Goal: Information Seeking & Learning: Learn about a topic

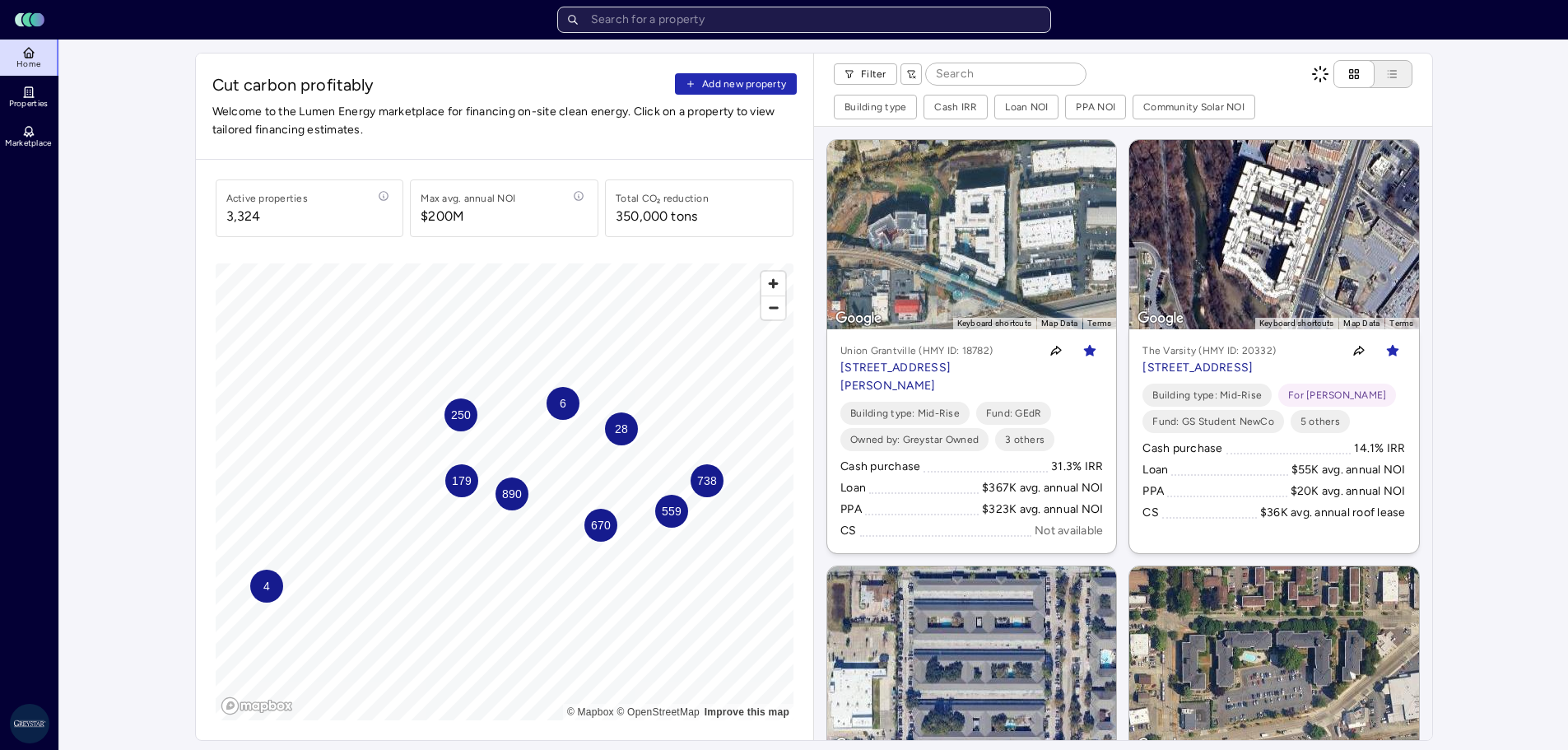
click at [653, 17] on input "text" at bounding box center [804, 19] width 494 height 26
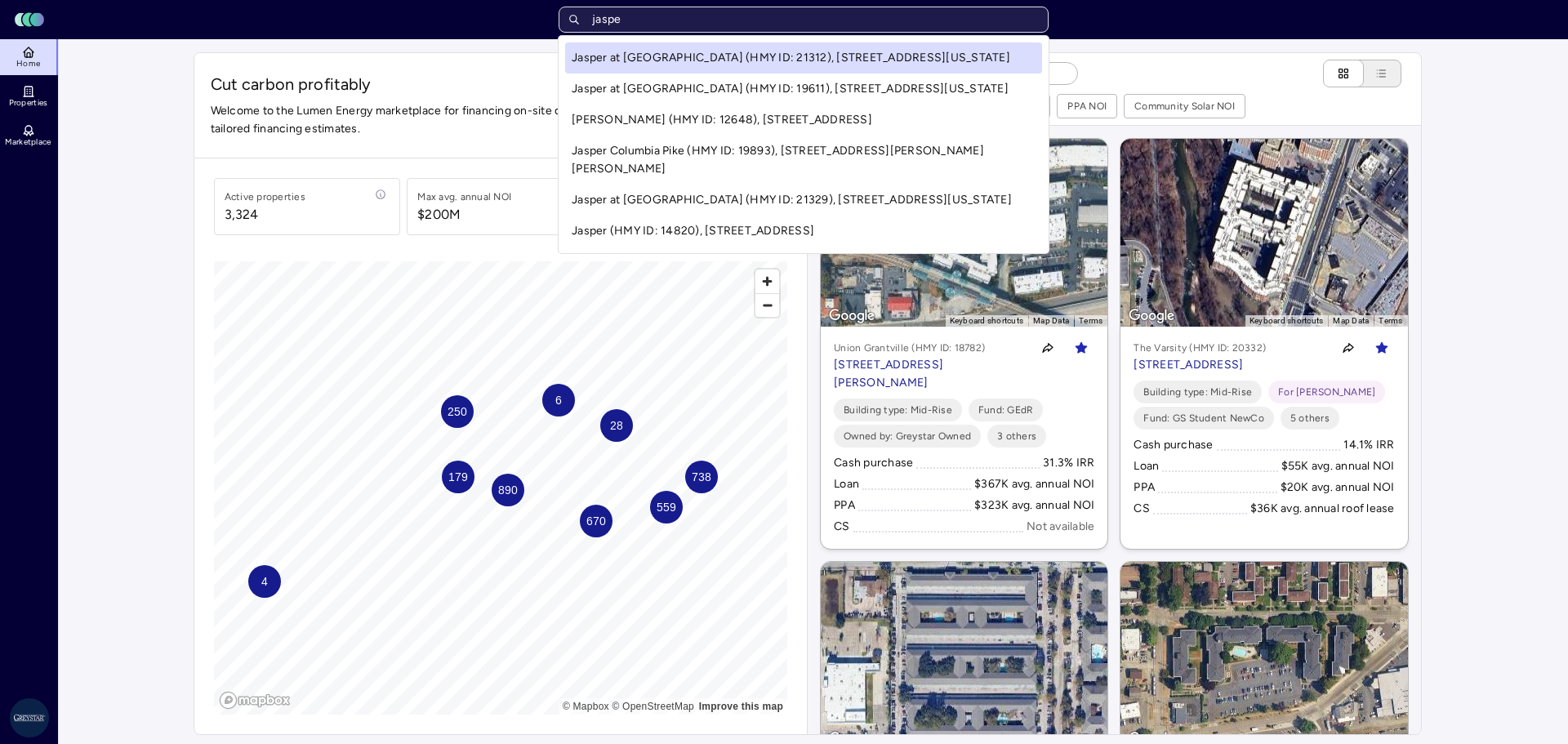
type input "jasper"
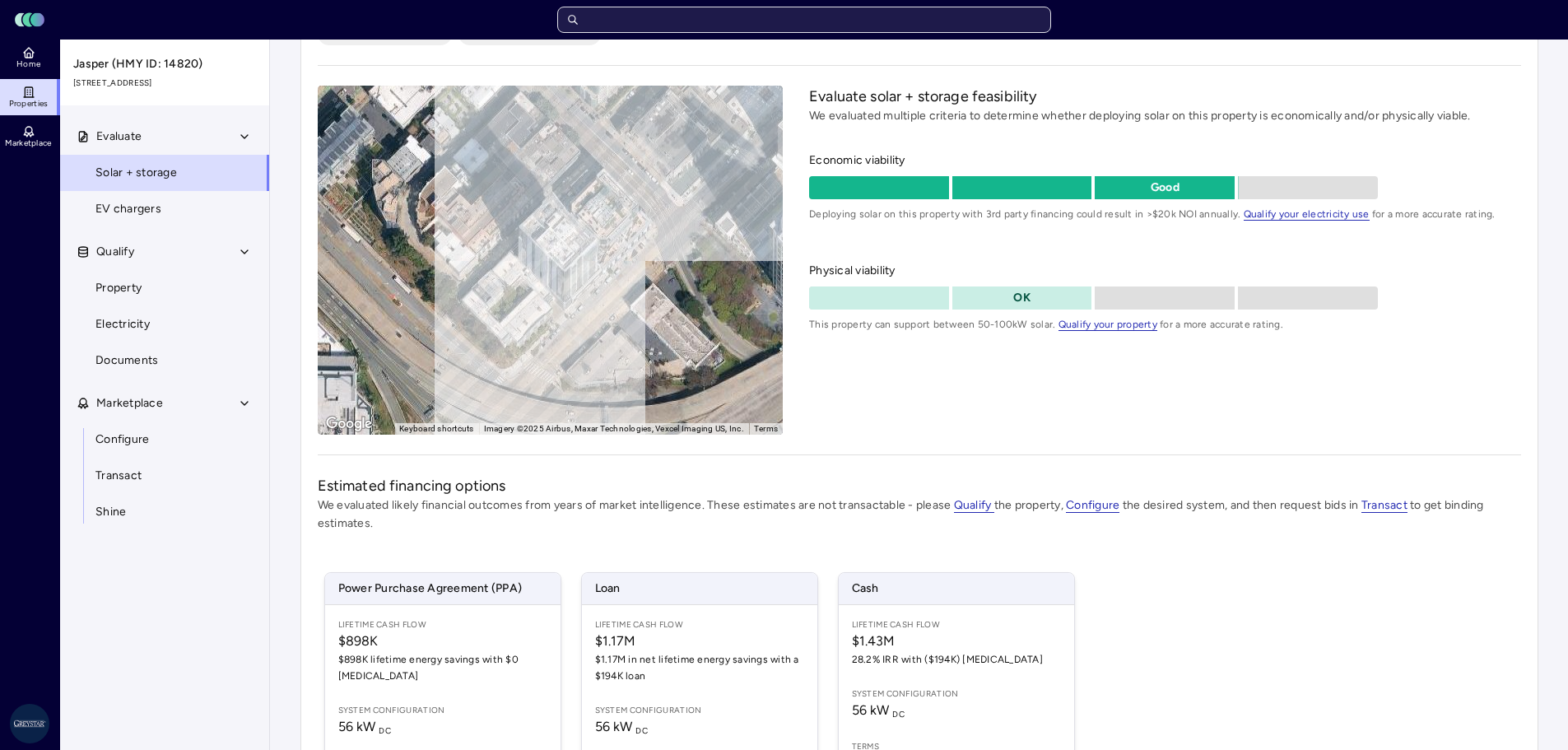
scroll to position [165, 0]
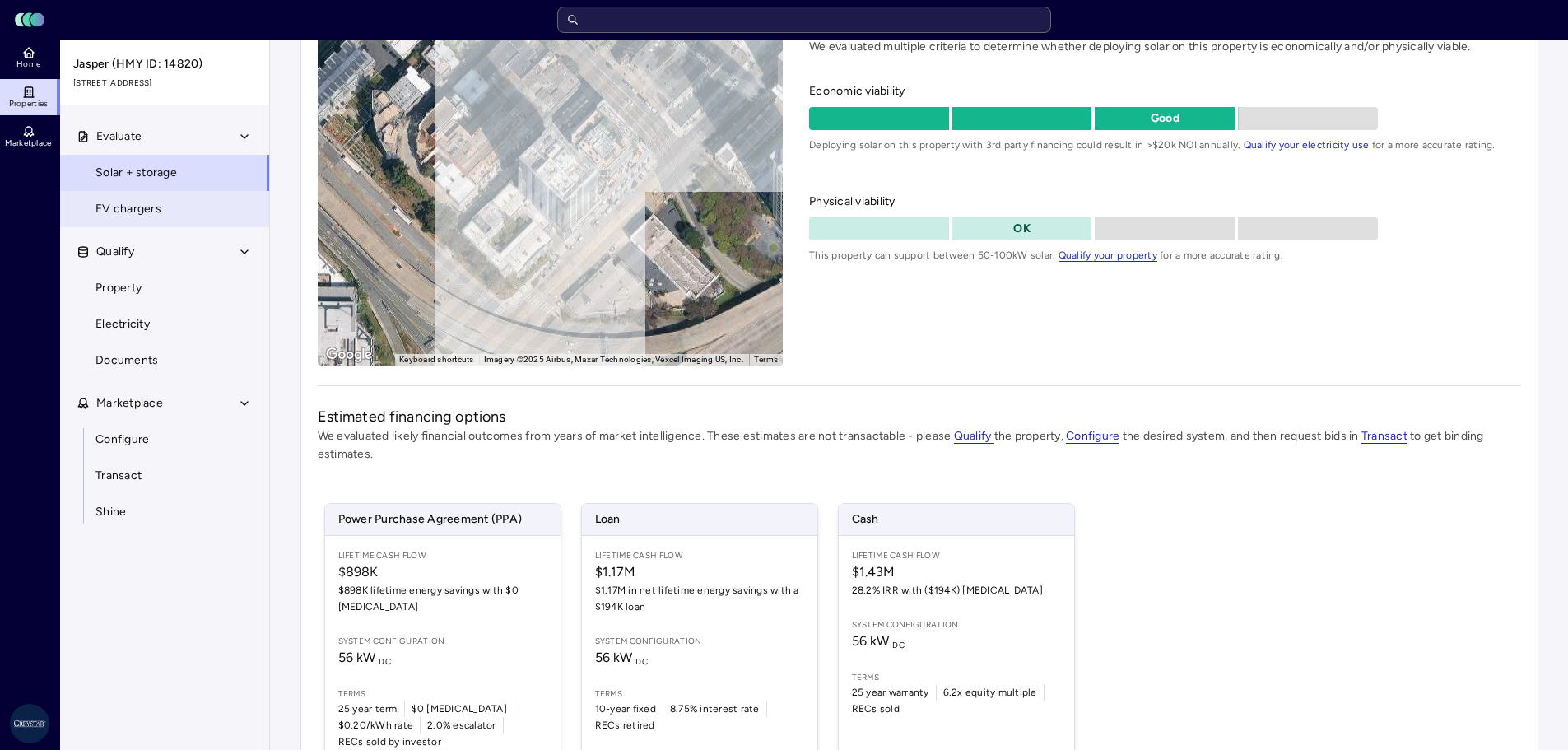
click at [129, 206] on span "EV chargers" at bounding box center [128, 209] width 66 height 18
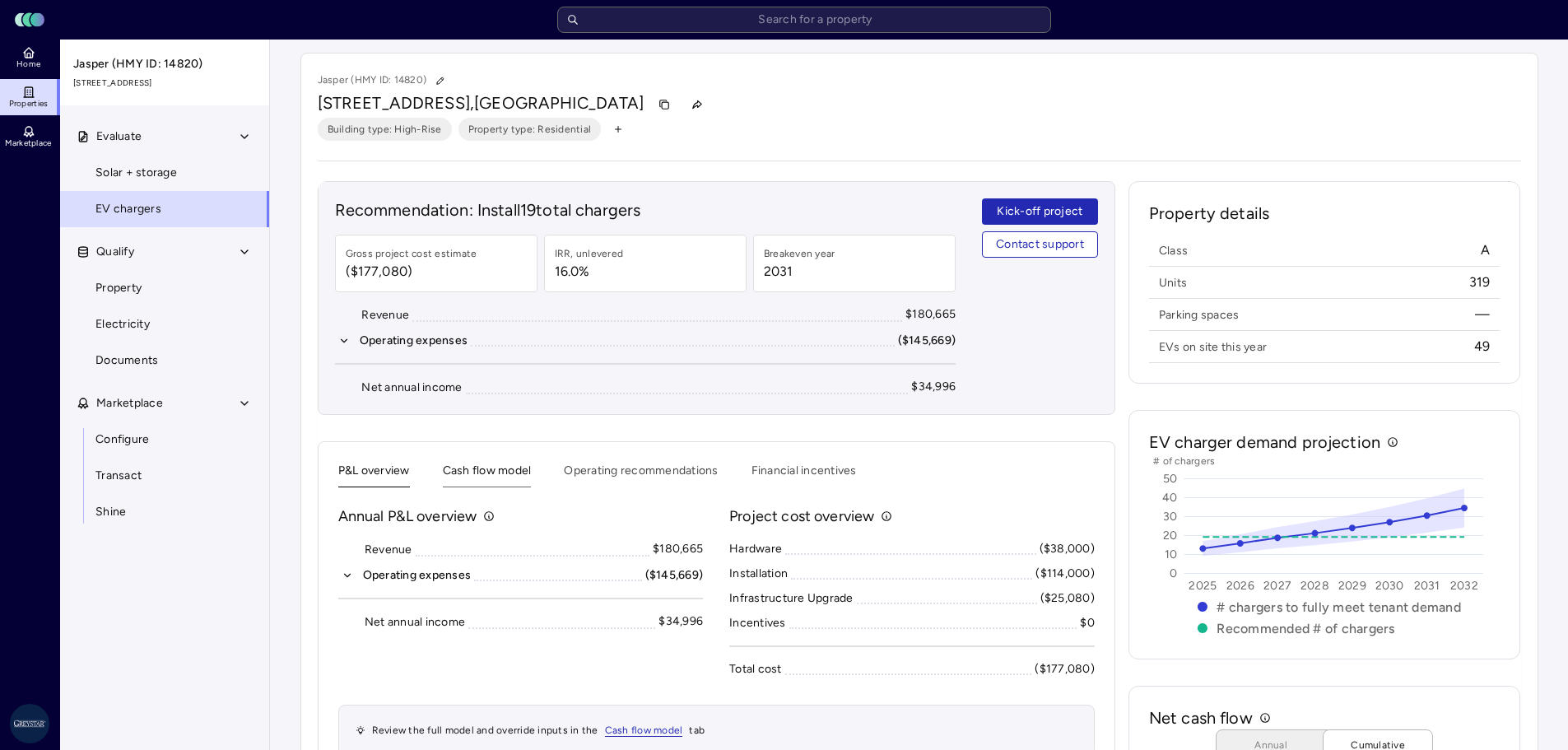
click at [495, 468] on button "Cash flow model" at bounding box center [487, 474] width 89 height 25
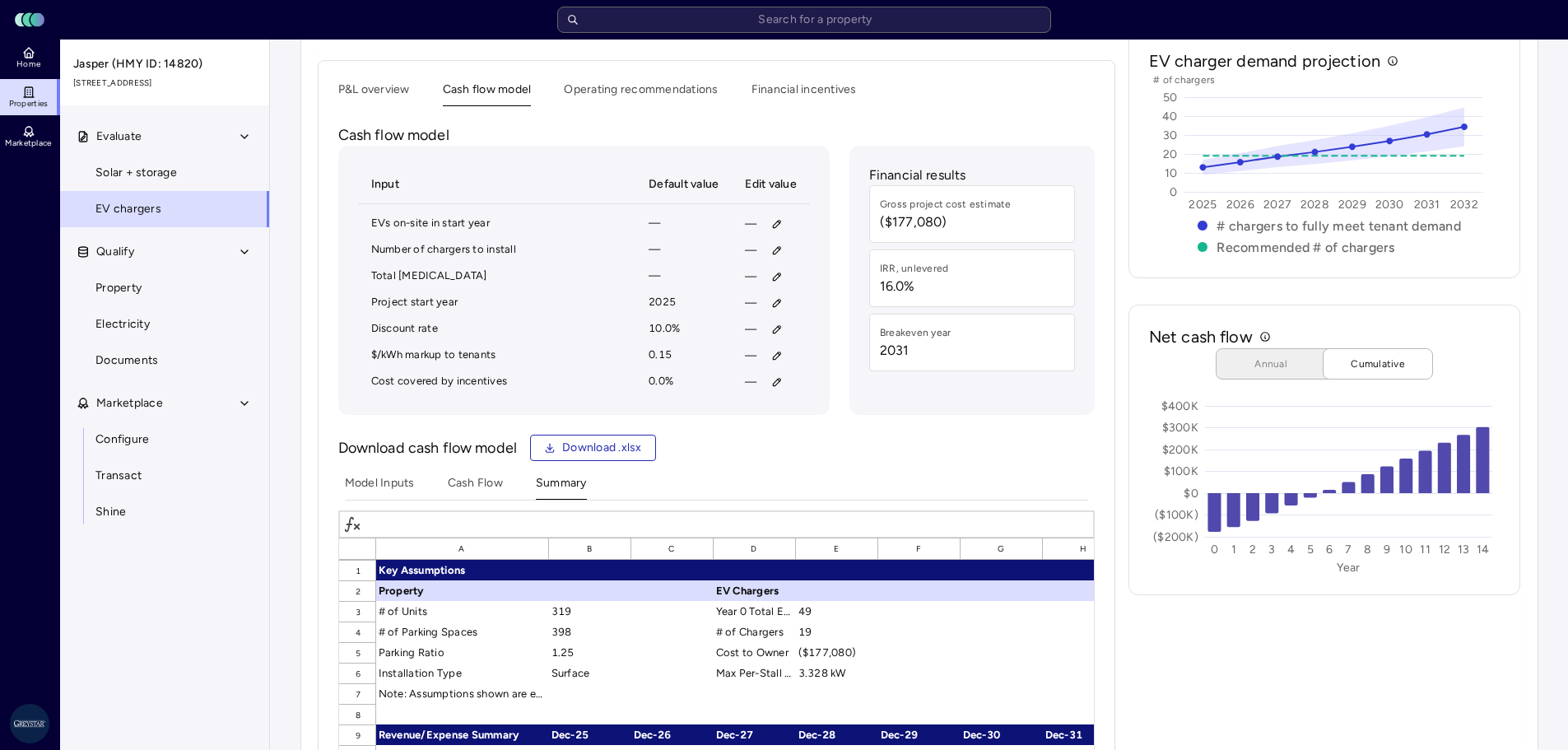
scroll to position [411, 0]
